Goal: Book appointment/travel/reservation

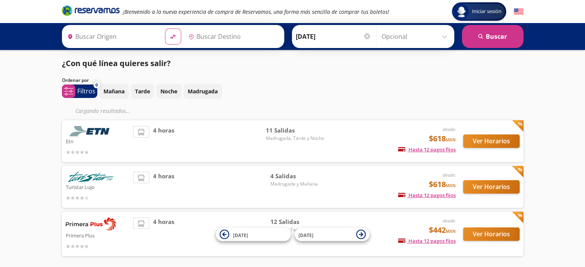
type input "[GEOGRAPHIC_DATA], [GEOGRAPHIC_DATA]"
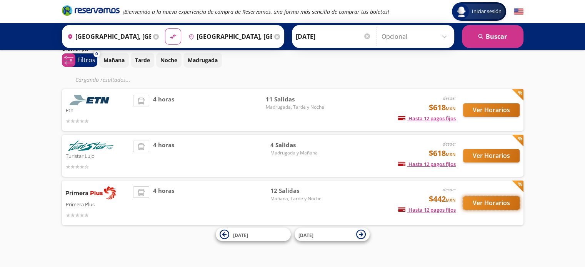
drag, startPoint x: 468, startPoint y: 204, endPoint x: 484, endPoint y: 201, distance: 16.4
click at [484, 201] on button "Ver Horarios" at bounding box center [491, 202] width 56 height 13
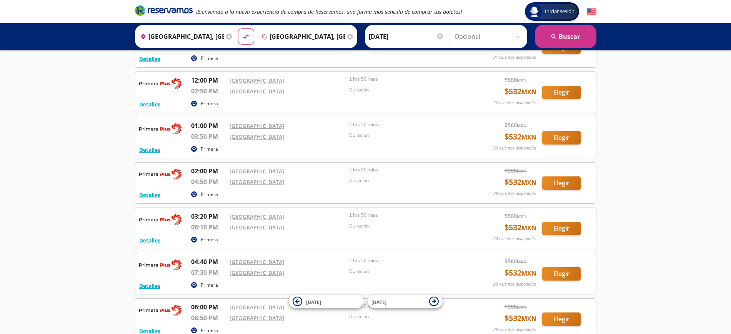
scroll to position [241, 0]
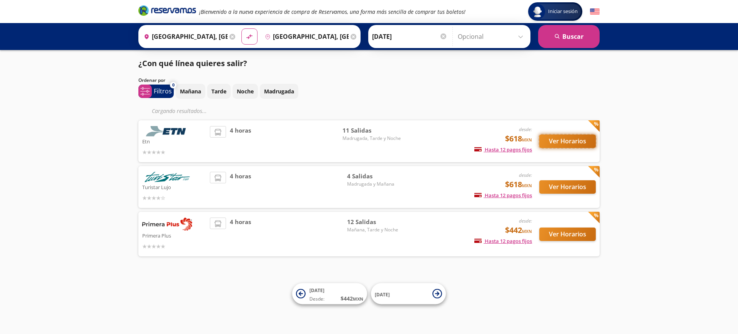
click at [559, 140] on button "Ver Horarios" at bounding box center [567, 141] width 56 height 13
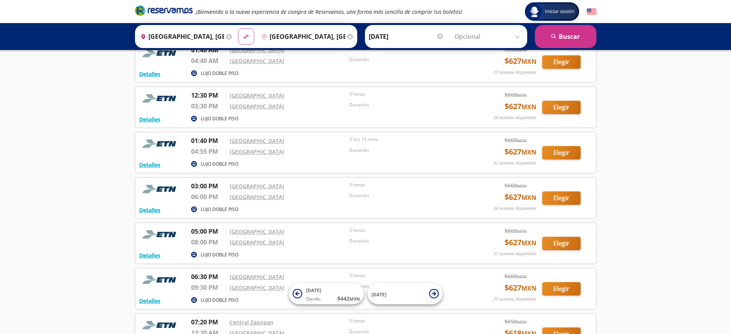
scroll to position [144, 0]
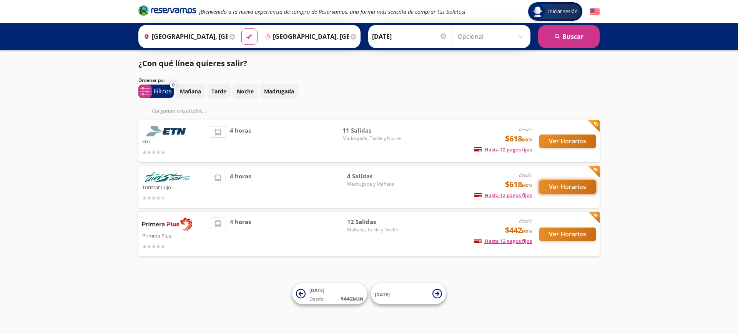
click at [564, 182] on button "Ver Horarios" at bounding box center [567, 186] width 56 height 13
click at [135, 195] on div "¿Con qué línea quieres salir? Ordenar por 0 system-uicons:filtering Filtros che…" at bounding box center [369, 159] width 469 height 203
